Goal: Information Seeking & Learning: Learn about a topic

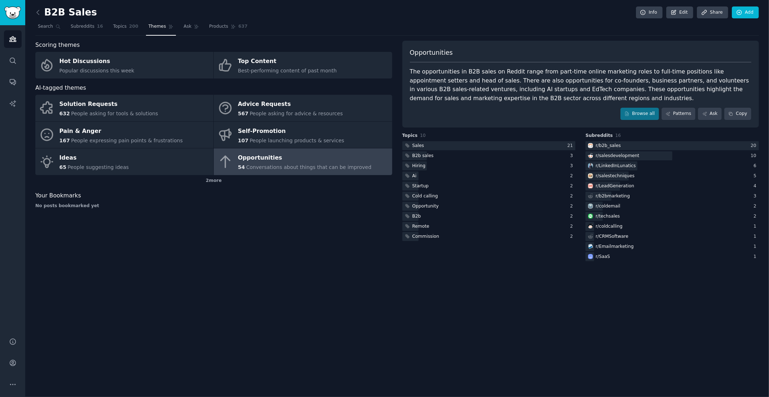
click at [353, 284] on div "B2B Sales Info Edit Share Add Search Subreddits 16 Topics 200 Themes Ask Produc…" at bounding box center [397, 198] width 744 height 397
click at [315, 165] on span "Conversations about things that can be improved" at bounding box center [308, 167] width 125 height 6
click at [636, 115] on link "Browse all" at bounding box center [639, 114] width 39 height 12
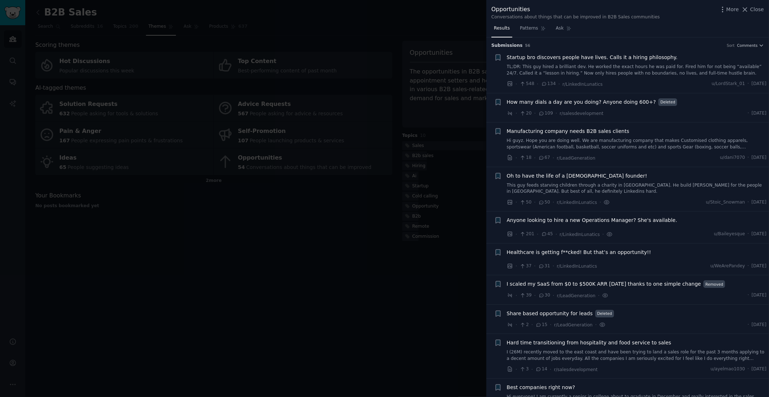
click at [336, 237] on div at bounding box center [384, 198] width 769 height 397
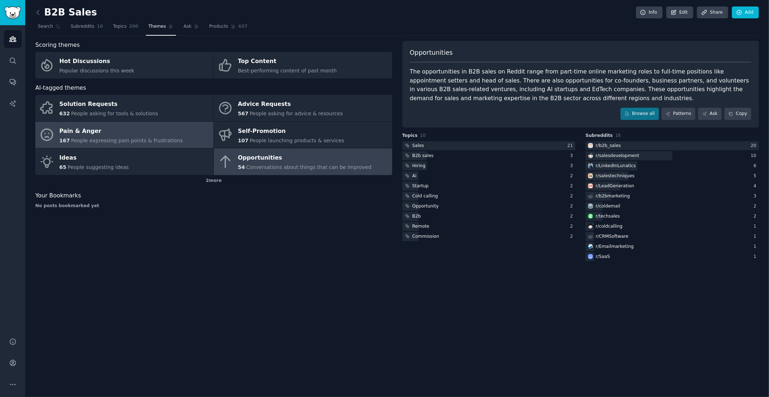
click at [132, 125] on div "Pain & Anger" at bounding box center [120, 131] width 123 height 12
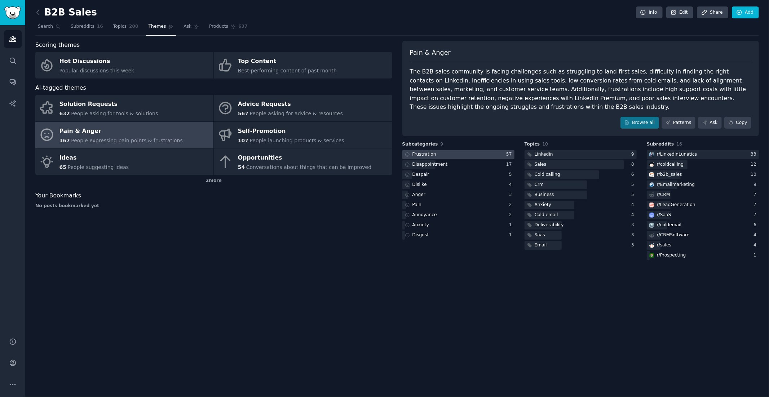
click at [420, 155] on div "Frustration" at bounding box center [424, 154] width 24 height 6
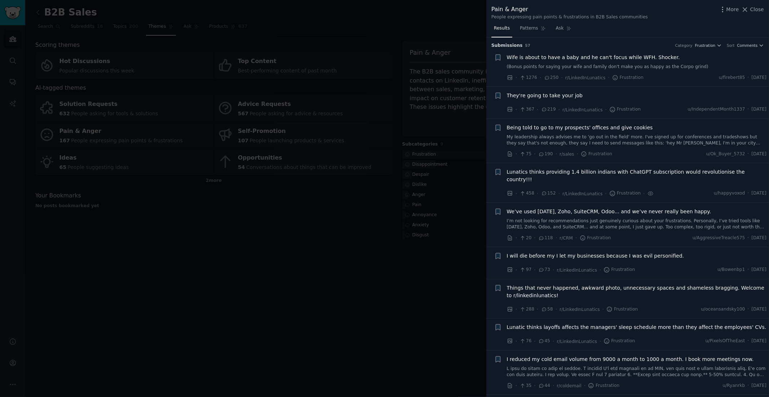
click at [306, 158] on div at bounding box center [384, 198] width 769 height 397
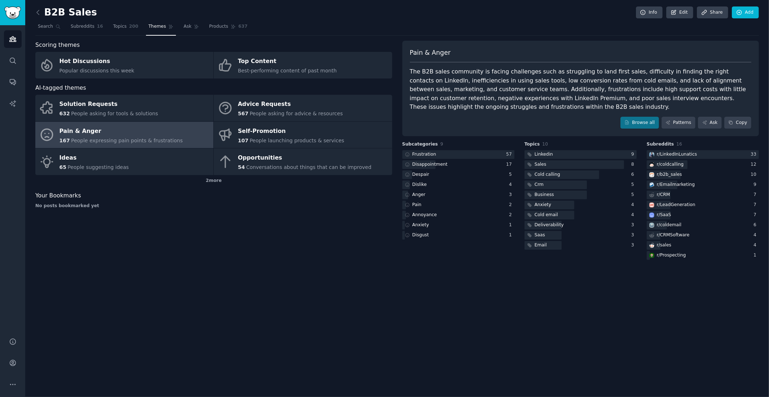
click at [306, 158] on div "Opportunities" at bounding box center [305, 158] width 134 height 12
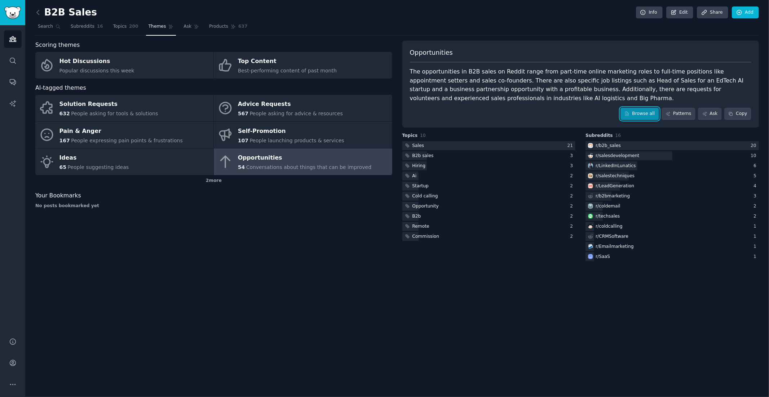
click at [644, 115] on link "Browse all" at bounding box center [639, 114] width 39 height 12
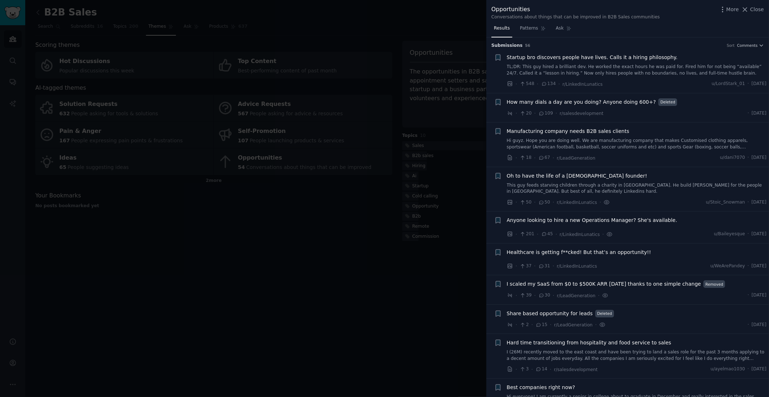
click at [427, 269] on div at bounding box center [384, 198] width 769 height 397
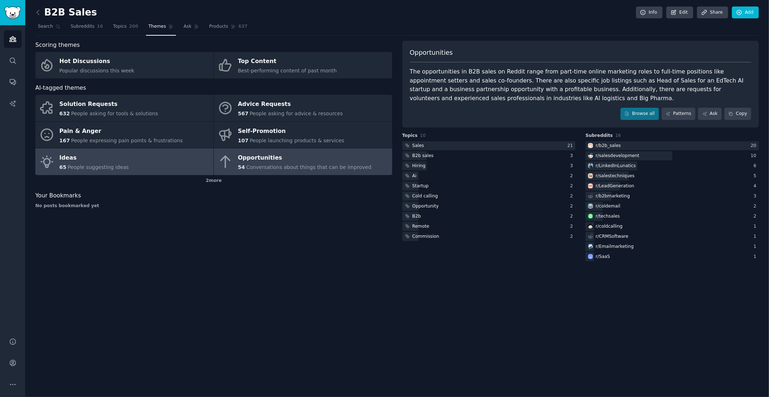
click at [156, 162] on link "Ideas 65 People suggesting ideas" at bounding box center [124, 161] width 178 height 27
